Goal: Information Seeking & Learning: Learn about a topic

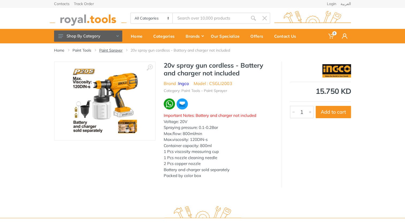
click at [116, 51] on link "Paint Sprayer" at bounding box center [110, 50] width 23 height 5
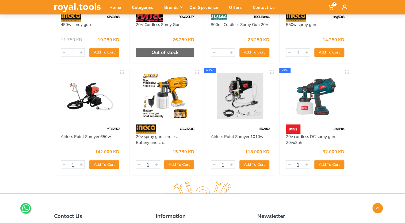
scroll to position [350, 0]
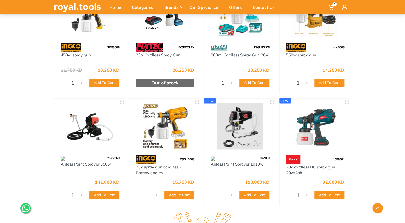
scroll to position [320, 0]
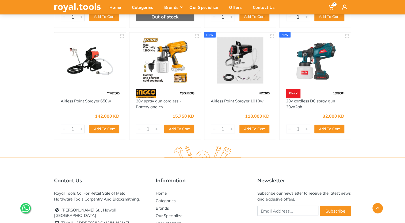
scroll to position [385, 0]
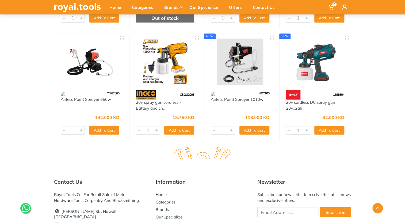
click at [316, 53] on img at bounding box center [316, 62] width 62 height 46
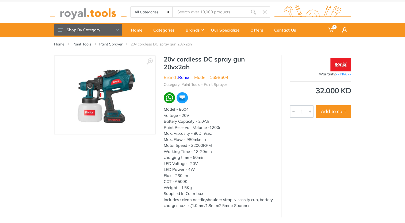
scroll to position [1, 0]
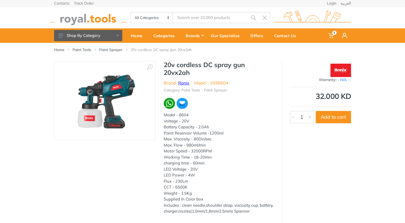
click at [187, 83] on link "Ronix" at bounding box center [183, 82] width 11 height 5
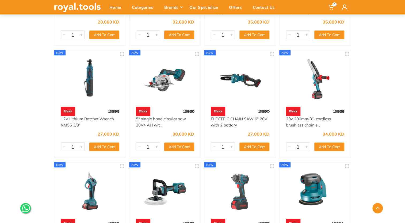
scroll to position [185, 0]
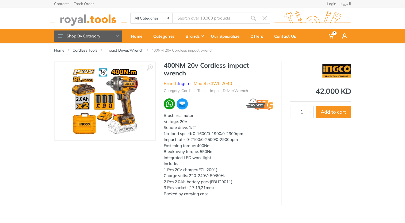
click at [134, 51] on link "Impact Driver/Wrench" at bounding box center [125, 50] width 38 height 5
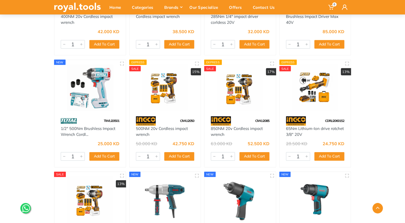
scroll to position [1811, 0]
